Goal: Check status: Check status

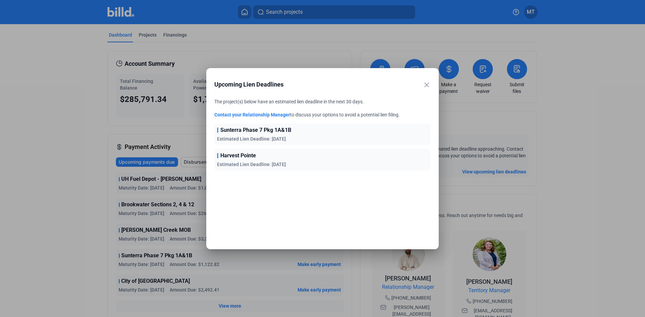
drag, startPoint x: 426, startPoint y: 82, endPoint x: 406, endPoint y: 82, distance: 19.5
click at [426, 82] on mat-icon "close" at bounding box center [426, 85] width 8 height 8
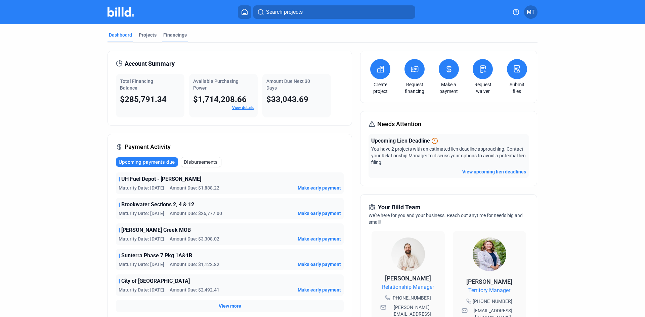
click at [163, 38] on div "Financings" at bounding box center [174, 35] width 23 height 7
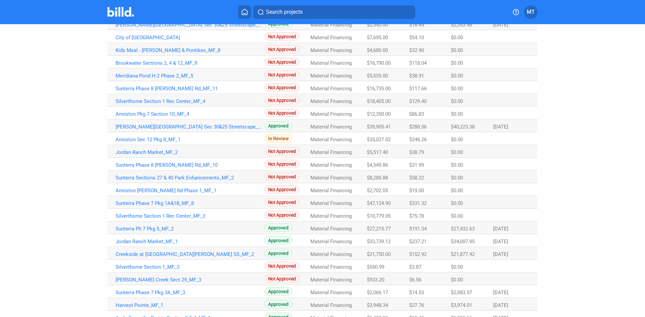
scroll to position [339, 0]
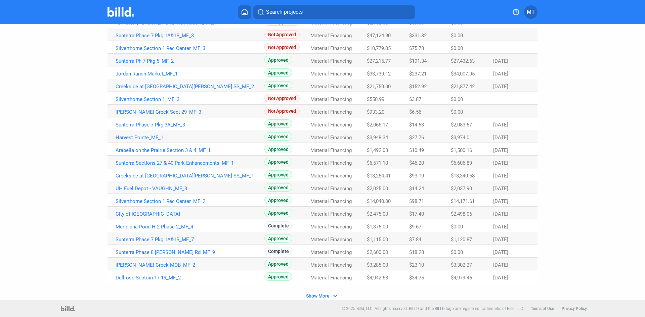
click at [328, 296] on button "Show More expand_more" at bounding box center [322, 296] width 37 height 9
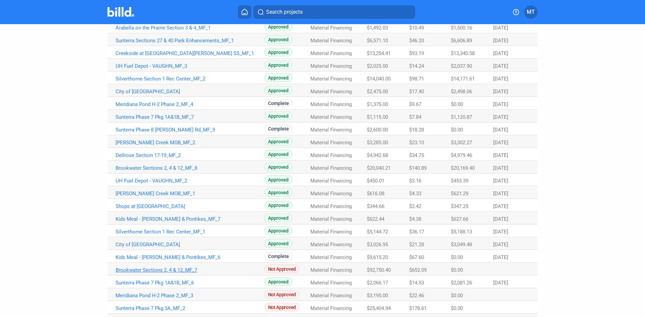
scroll to position [474, 0]
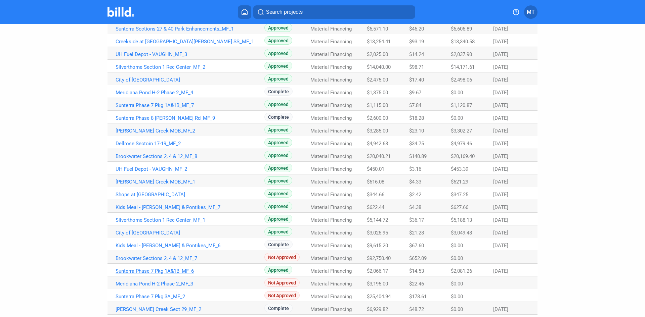
click at [179, 272] on link "Sunterra Phase 7 Pkg 1A&1B_MF_6" at bounding box center [189, 271] width 149 height 6
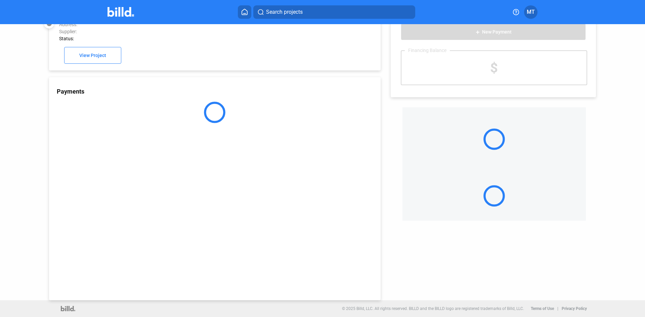
scroll to position [18, 0]
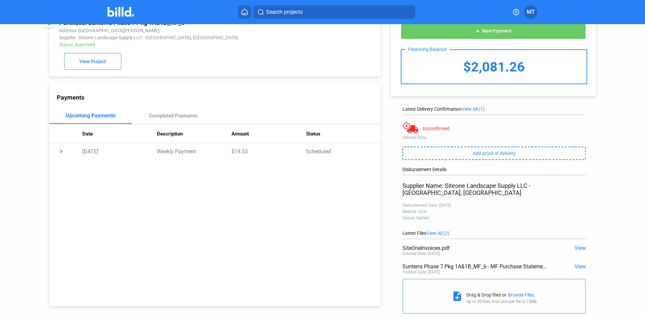
click at [574, 245] on span "View" at bounding box center [579, 248] width 11 height 6
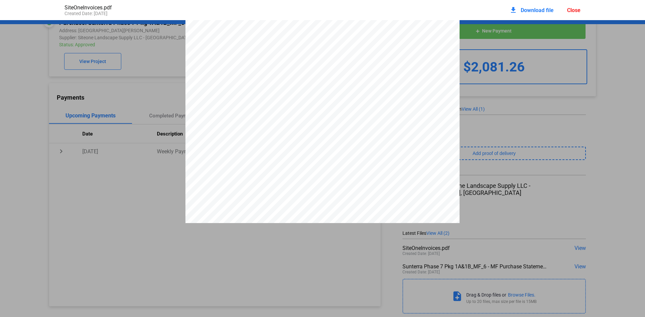
scroll to position [0, 0]
click at [581, 11] on div "SiteOneInvoices.pdf Created Date: [DATE] download Download file Close" at bounding box center [322, 10] width 529 height 20
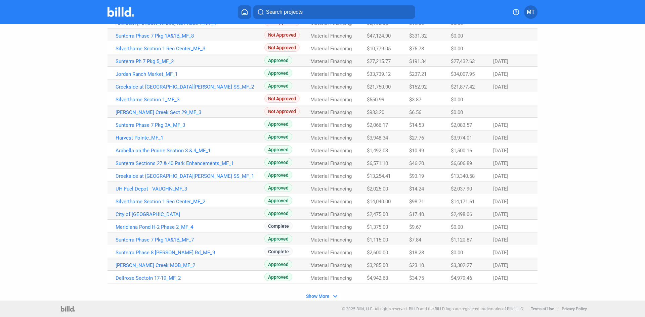
scroll to position [339, 0]
click at [325, 298] on span "Show More" at bounding box center [317, 295] width 23 height 5
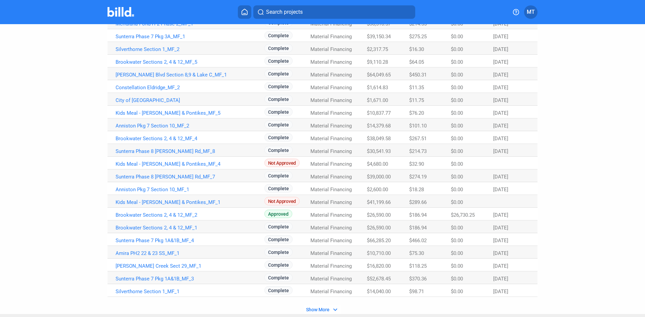
scroll to position [843, 0]
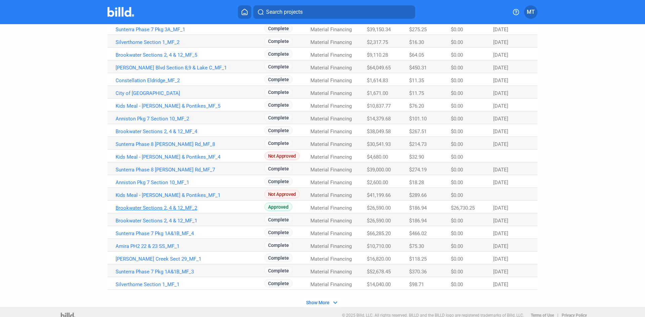
click at [154, 207] on link "Brookwater Sections 2, 4 & 12_MF_2" at bounding box center [189, 208] width 149 height 6
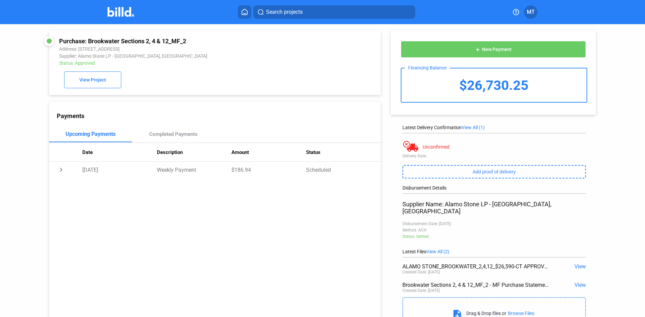
click at [129, 13] on img at bounding box center [120, 12] width 27 height 10
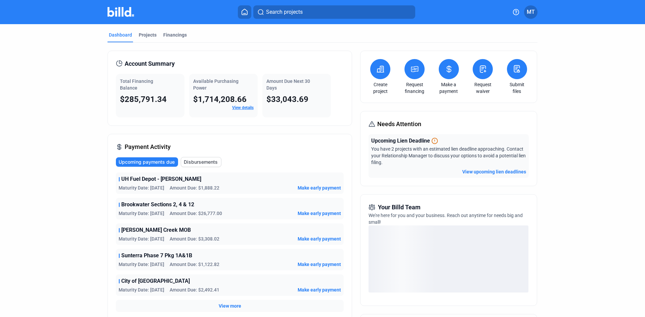
click at [449, 70] on icon at bounding box center [448, 69] width 4 height 7
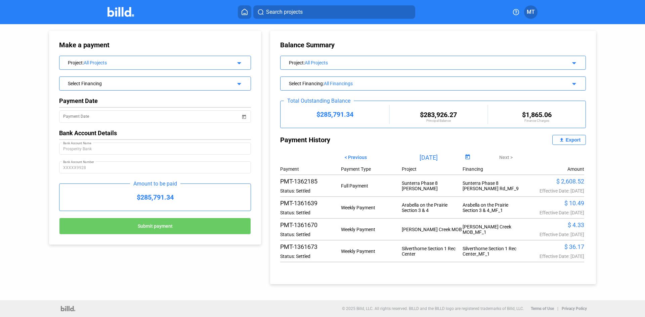
click at [132, 11] on img at bounding box center [120, 12] width 27 height 10
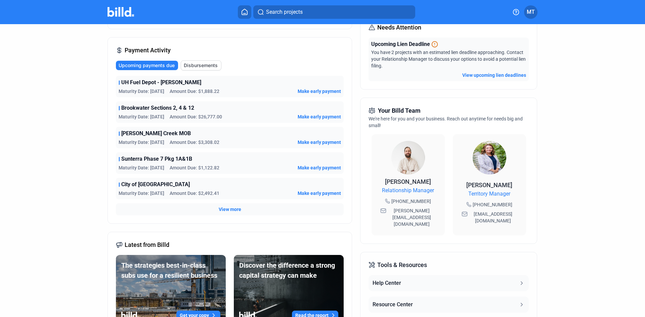
scroll to position [101, 0]
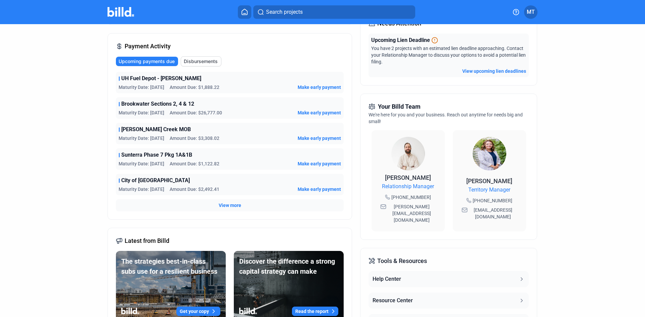
click at [226, 205] on span "View more" at bounding box center [230, 205] width 22 height 7
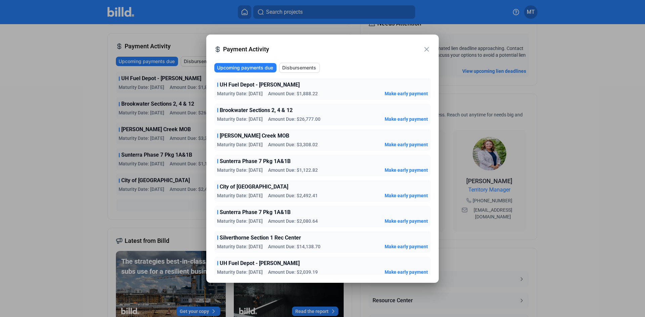
click at [426, 52] on mat-icon "close" at bounding box center [426, 49] width 8 height 8
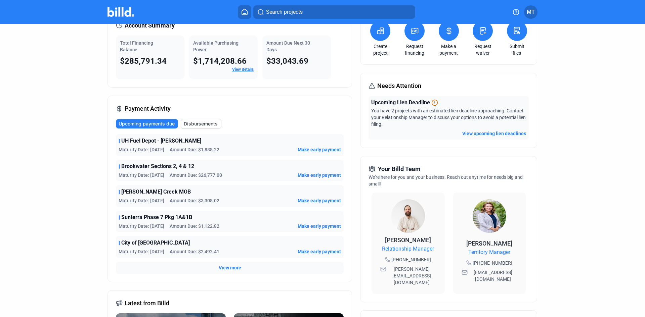
scroll to position [0, 0]
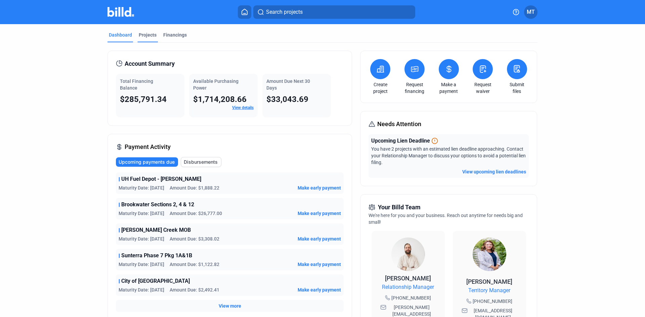
click at [149, 35] on div "Projects" at bounding box center [148, 35] width 18 height 7
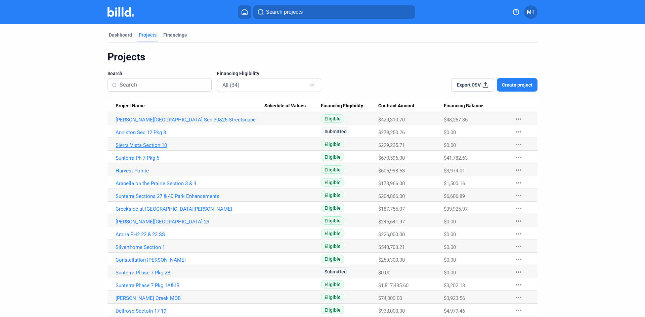
click at [147, 145] on link "Sierra Vista Section 10" at bounding box center [189, 145] width 149 height 6
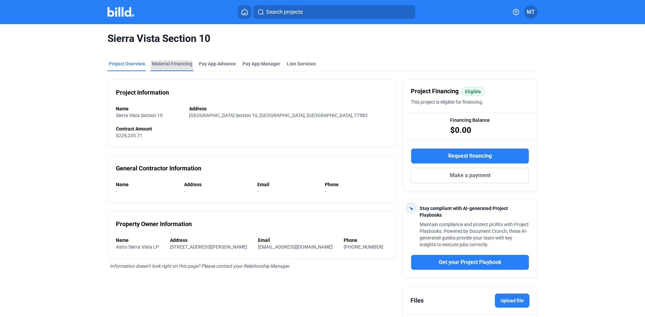
click at [161, 66] on div "Material Financing" at bounding box center [172, 63] width 40 height 7
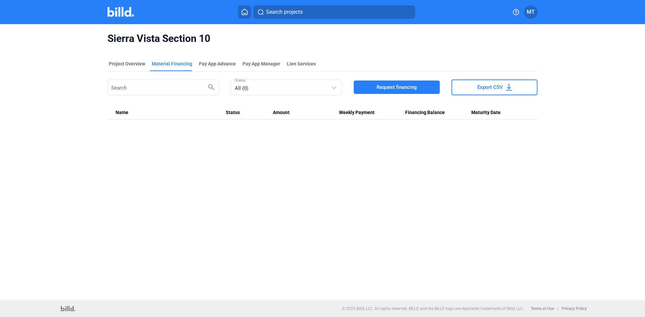
click at [121, 17] on div at bounding box center [127, 12] width 41 height 11
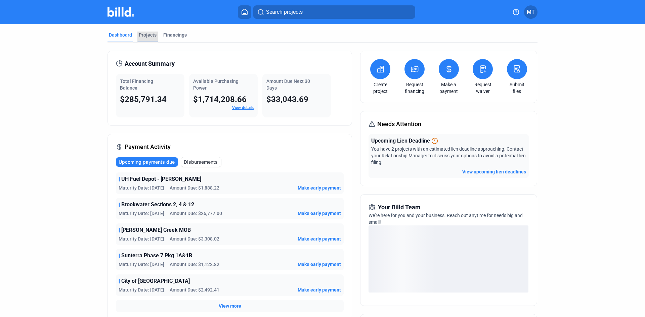
click at [140, 36] on div "Projects" at bounding box center [148, 35] width 18 height 7
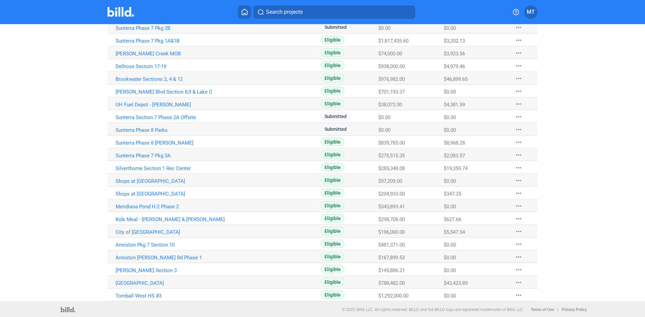
scroll to position [246, 0]
click at [125, 281] on link "[GEOGRAPHIC_DATA]" at bounding box center [189, 282] width 149 height 6
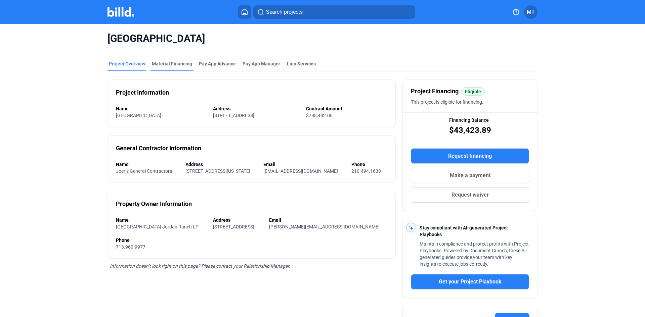
click at [174, 63] on div "Material Financing" at bounding box center [172, 63] width 40 height 7
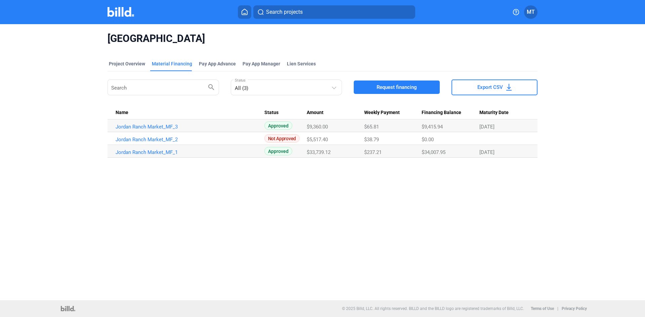
click at [121, 13] on img at bounding box center [120, 12] width 27 height 10
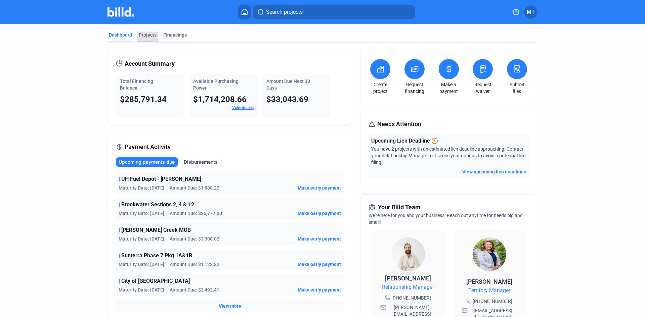
click at [150, 34] on div "Projects" at bounding box center [148, 35] width 18 height 7
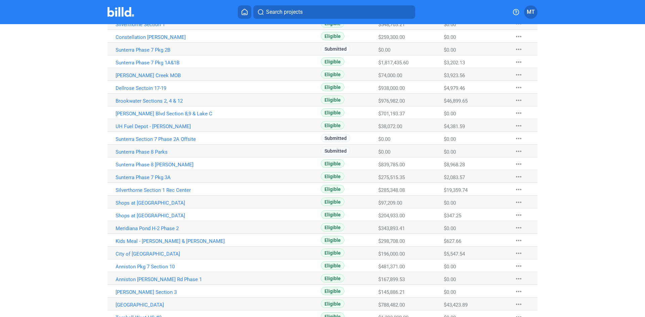
scroll to position [235, 0]
